Goal: Task Accomplishment & Management: Use online tool/utility

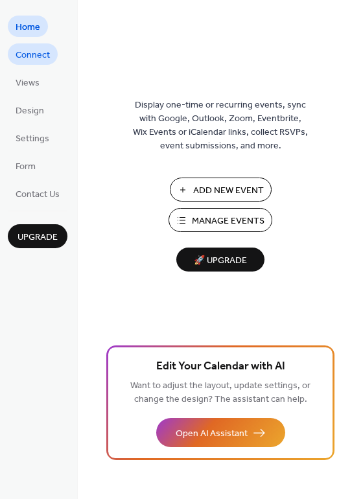
click at [34, 49] on span "Connect" at bounding box center [33, 56] width 34 height 14
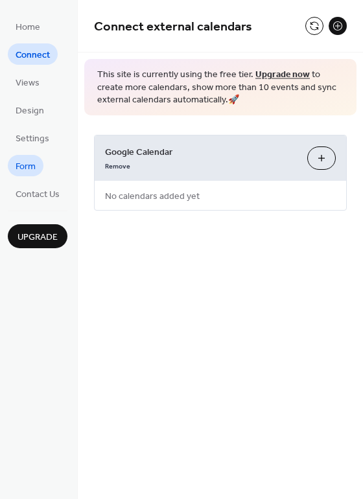
click at [28, 167] on span "Form" at bounding box center [26, 167] width 20 height 14
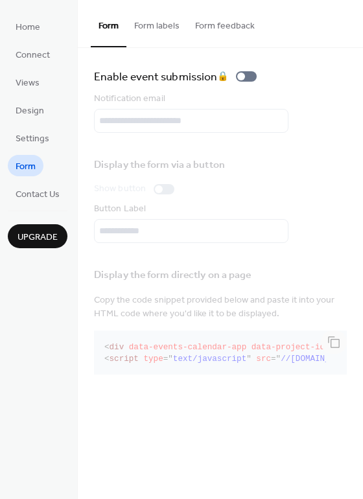
click at [159, 29] on button "Form labels" at bounding box center [156, 23] width 61 height 46
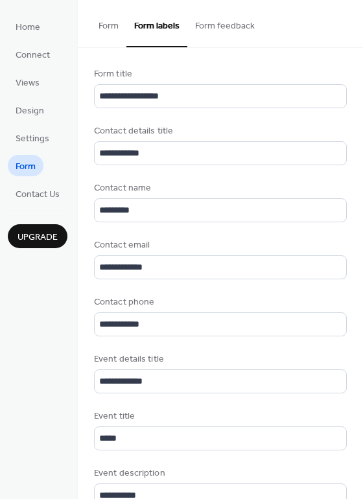
click at [208, 18] on button "Form feedback" at bounding box center [224, 23] width 75 height 46
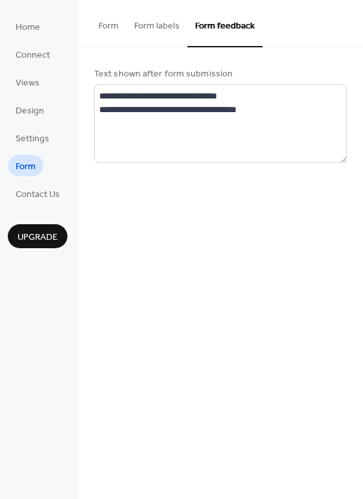
click at [156, 15] on button "Form labels" at bounding box center [156, 23] width 61 height 46
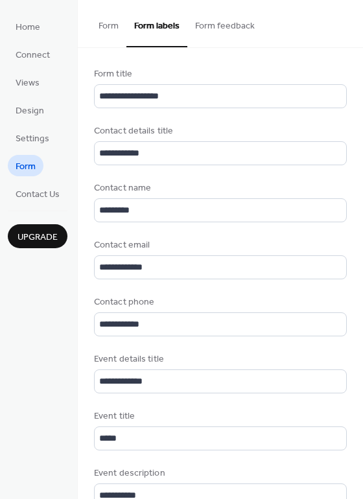
click at [106, 27] on button "Form" at bounding box center [109, 23] width 36 height 46
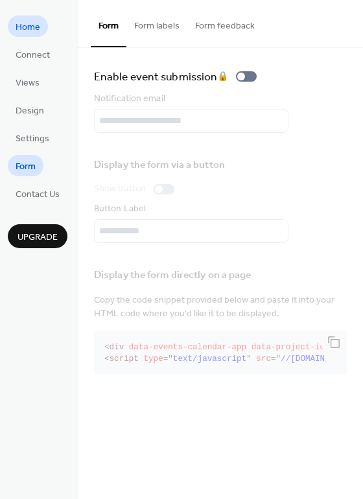
click at [29, 29] on span "Home" at bounding box center [28, 28] width 25 height 14
